Goal: Task Accomplishment & Management: Manage account settings

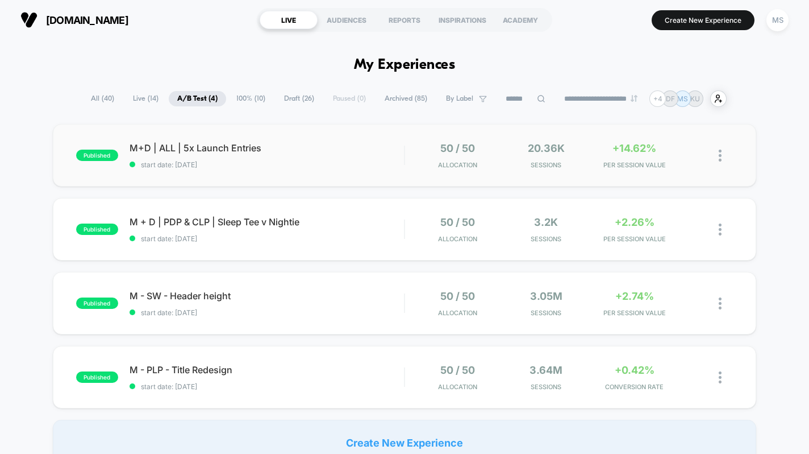
click at [722, 152] on img at bounding box center [720, 155] width 3 height 12
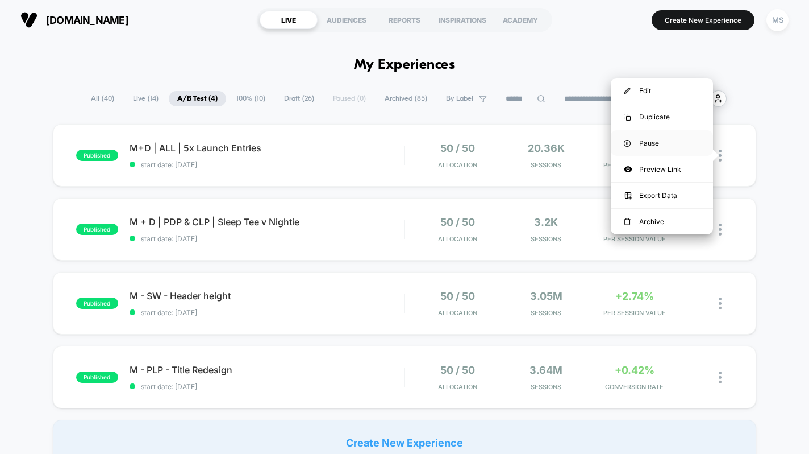
click at [655, 141] on div "Pause" at bounding box center [662, 143] width 102 height 26
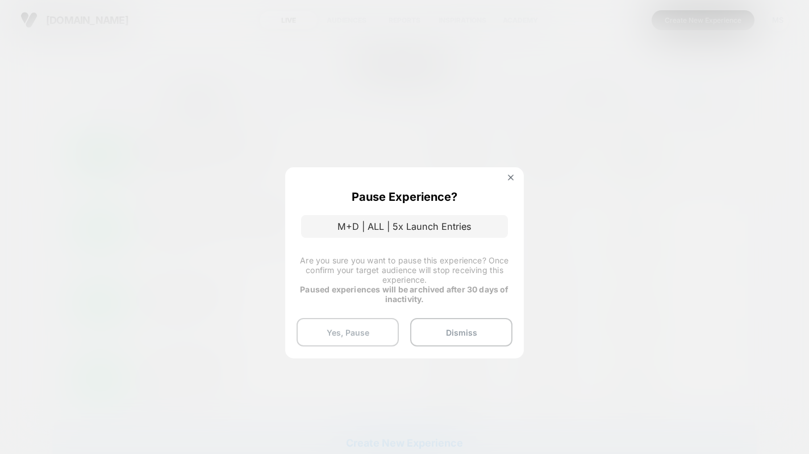
click at [362, 328] on button "Yes, Pause" at bounding box center [348, 332] width 102 height 28
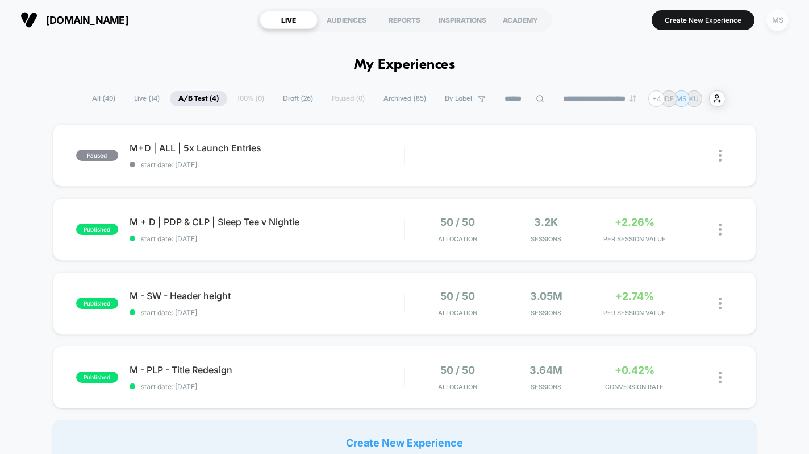
click at [772, 27] on div "MS" at bounding box center [778, 20] width 22 height 22
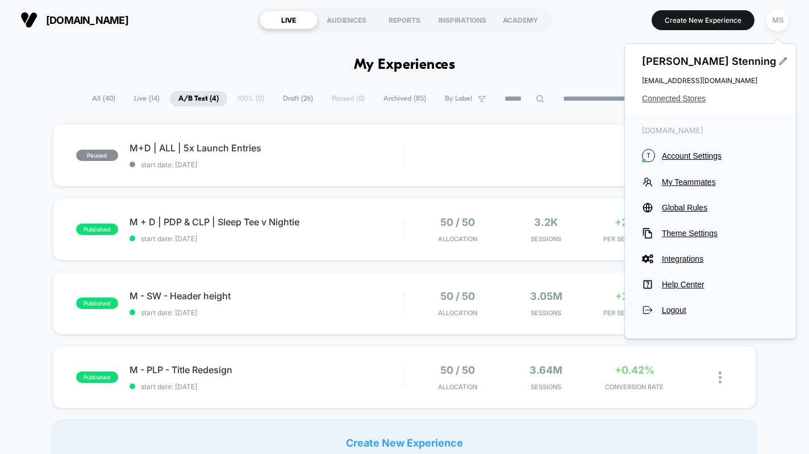
click at [675, 99] on span "Connected Stores" at bounding box center [710, 98] width 137 height 9
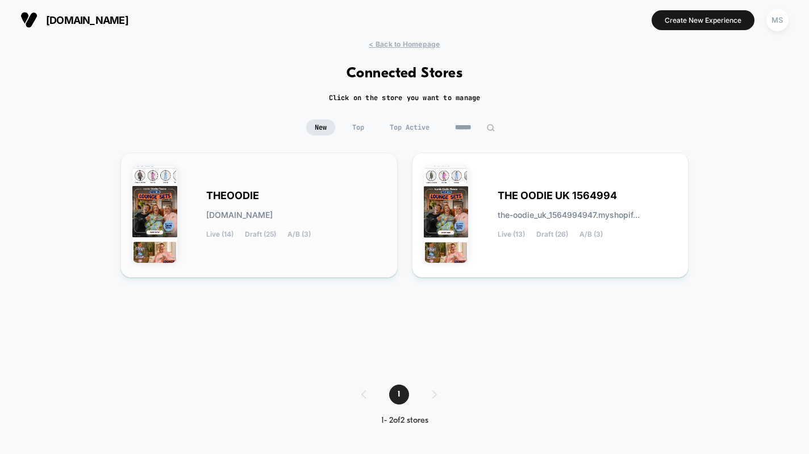
click at [253, 196] on span "THEOODIE" at bounding box center [232, 196] width 53 height 8
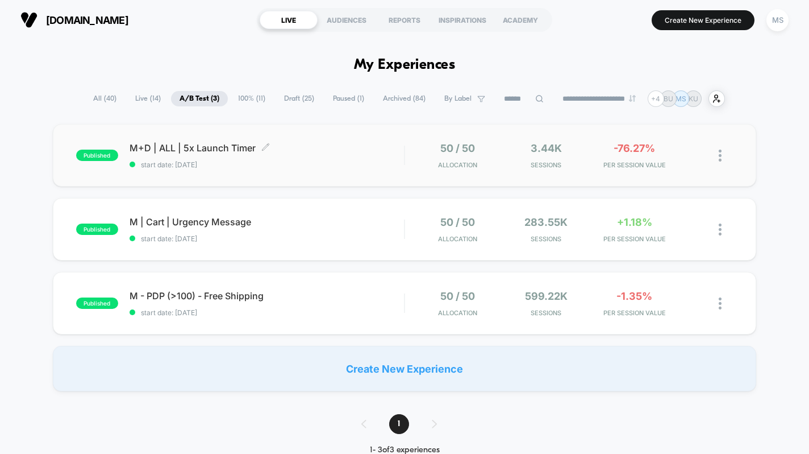
click at [317, 154] on div "M+D | ALL | 5x Launch Timer Click to edit experience details Click to edit expe…" at bounding box center [267, 155] width 275 height 27
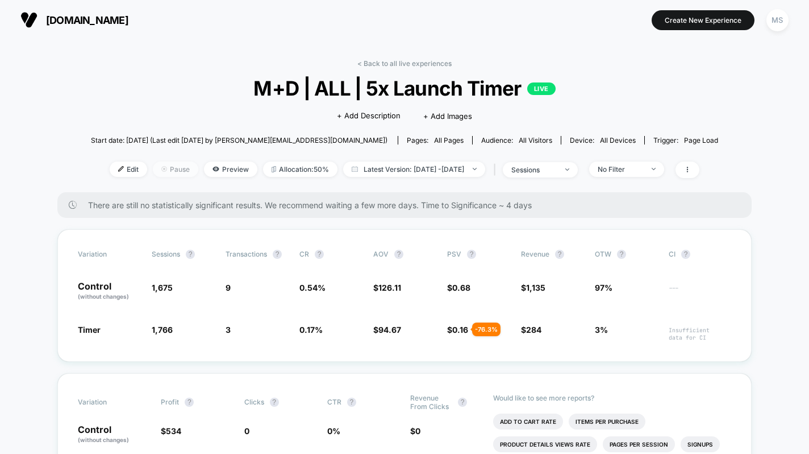
click at [164, 167] on span "Pause" at bounding box center [175, 168] width 45 height 15
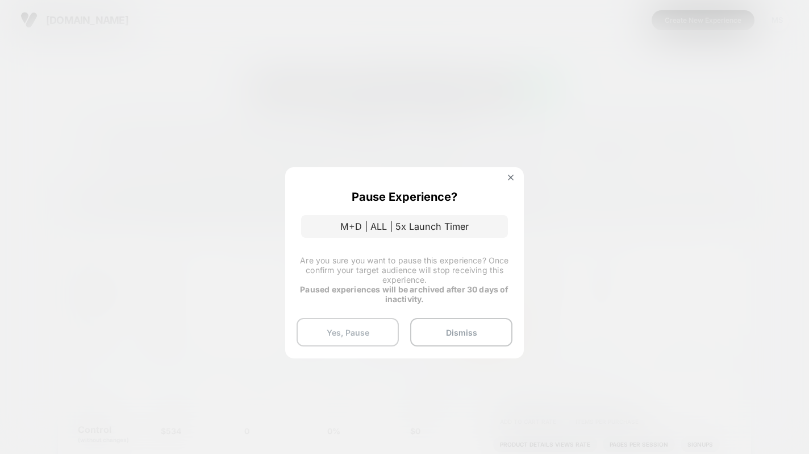
click at [331, 329] on button "Yes, Pause" at bounding box center [348, 332] width 102 height 28
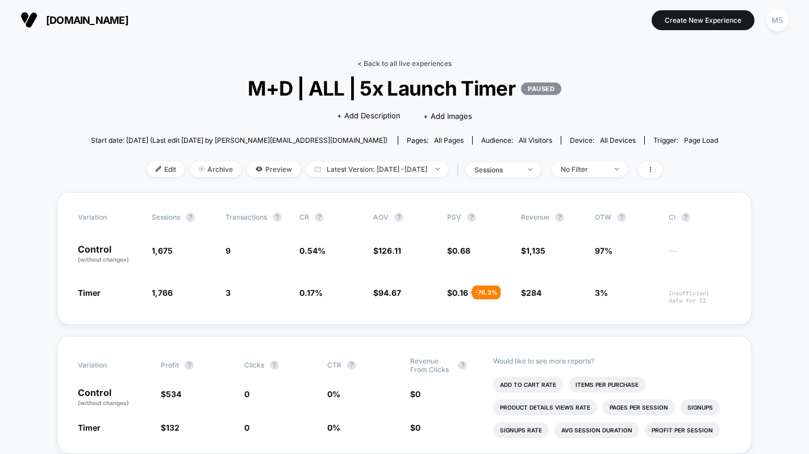
click at [376, 62] on link "< Back to all live experiences" at bounding box center [405, 63] width 94 height 9
